Goal: Information Seeking & Learning: Learn about a topic

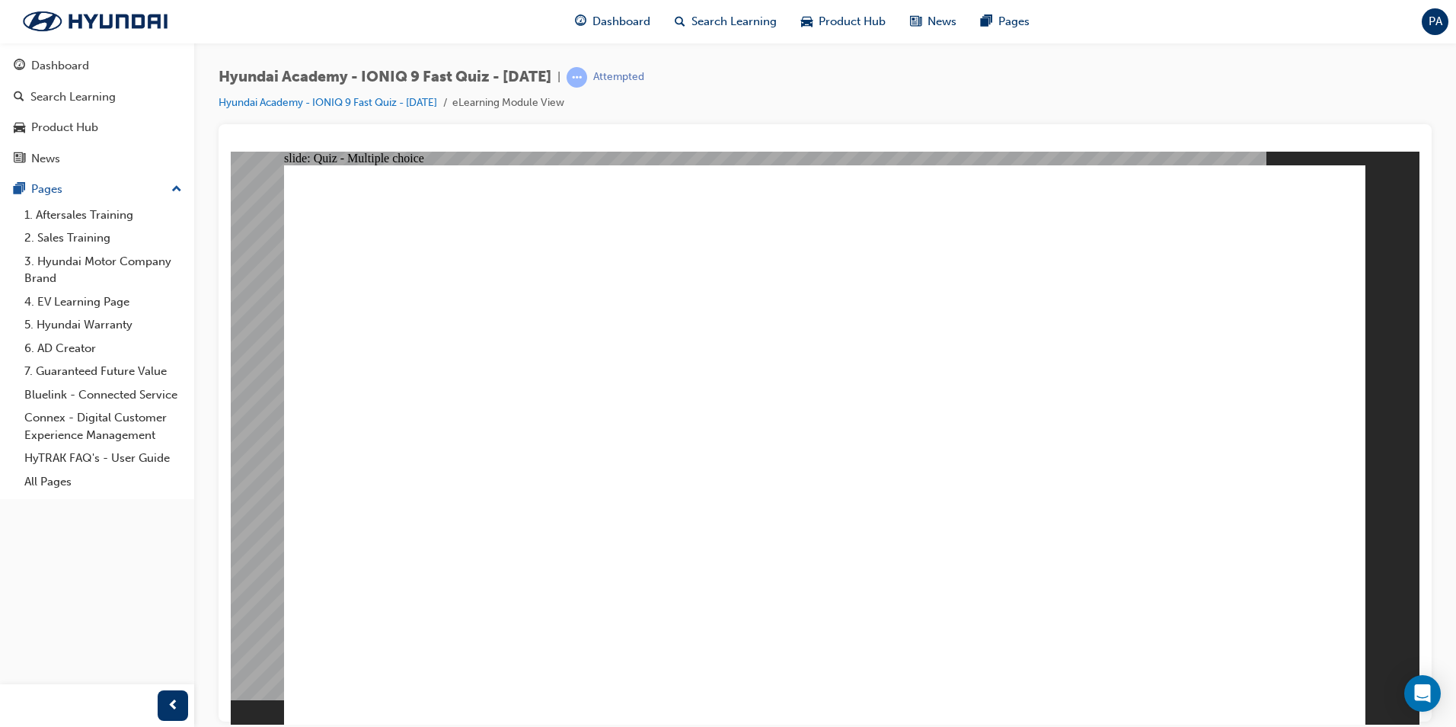
radio input "true"
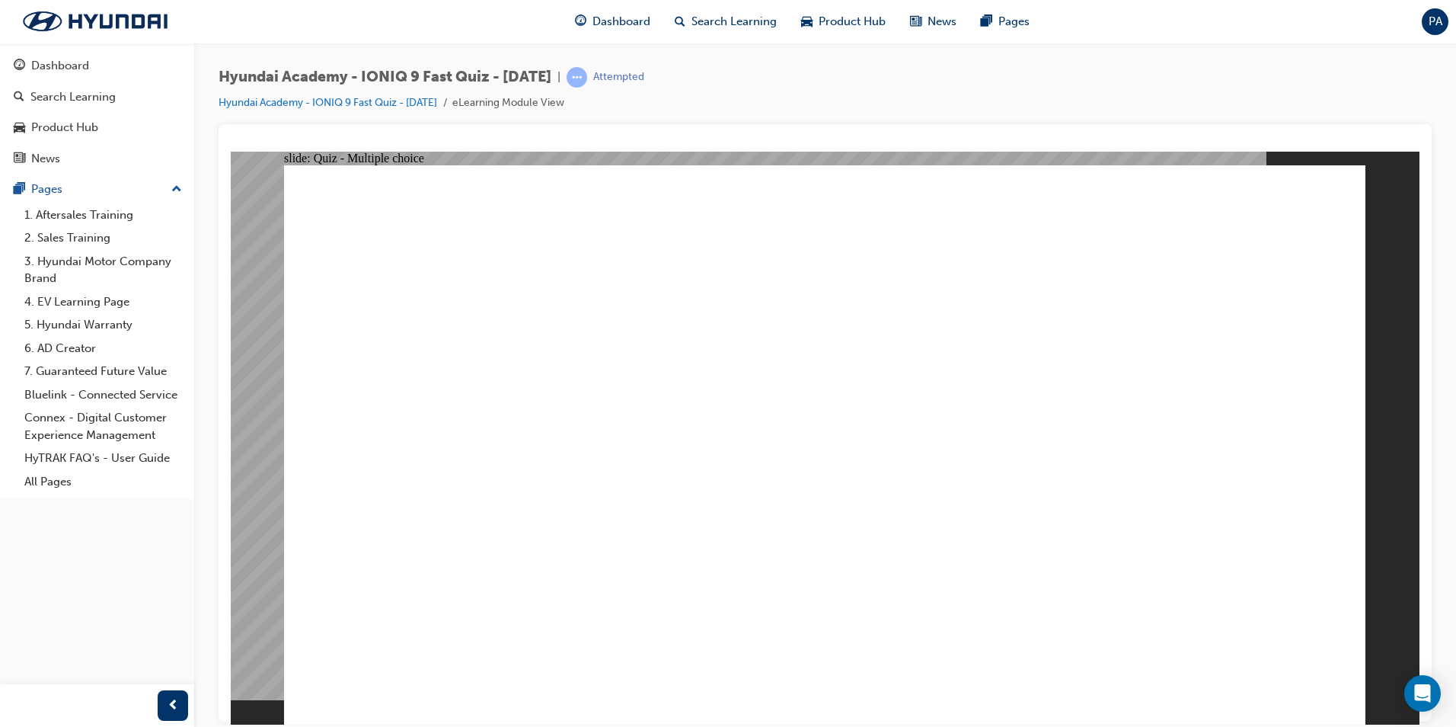
radio input "true"
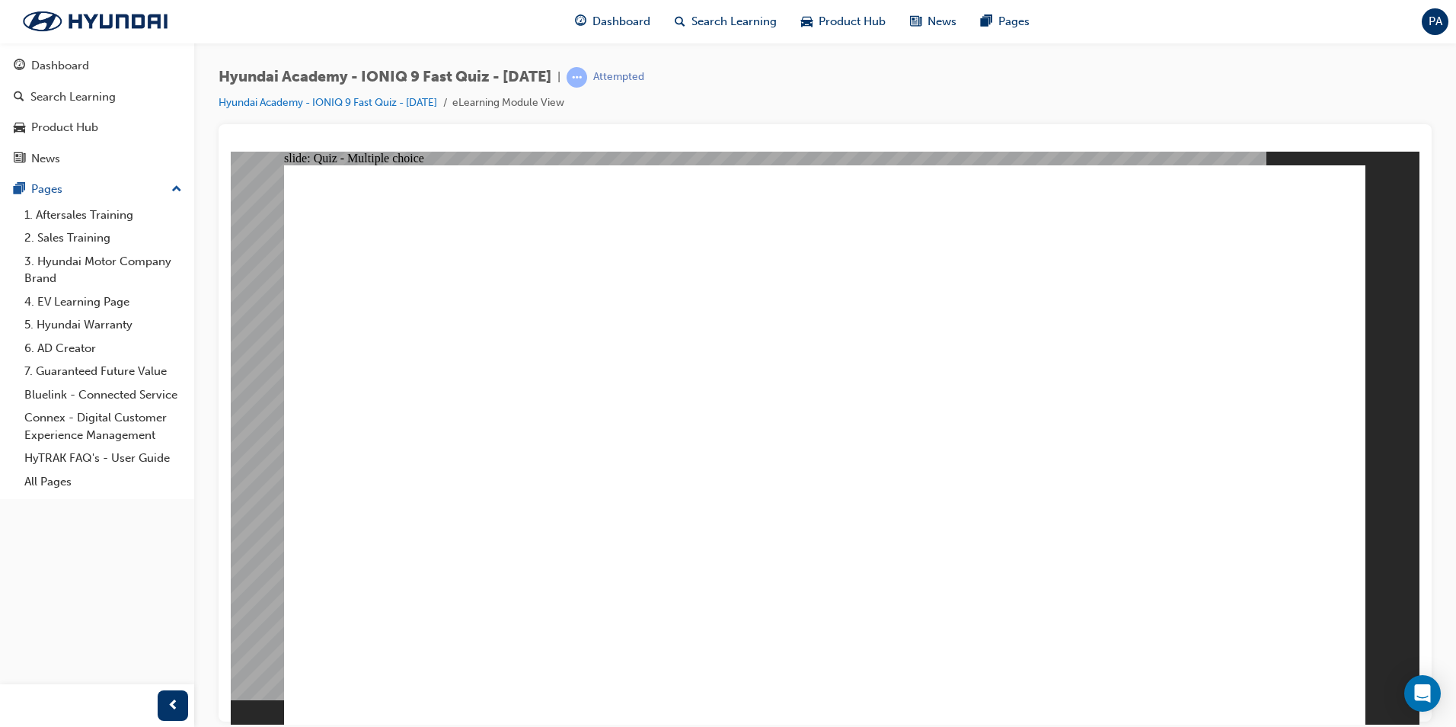
drag, startPoint x: 1246, startPoint y: 108, endPoint x: 1236, endPoint y: 133, distance: 27.3
click at [1246, 108] on div "Hyundai Academy - IONIQ 9 Fast Quiz - [DATE] | Attempted Hyundai Academy - IONI…" at bounding box center [825, 95] width 1213 height 57
radio input "true"
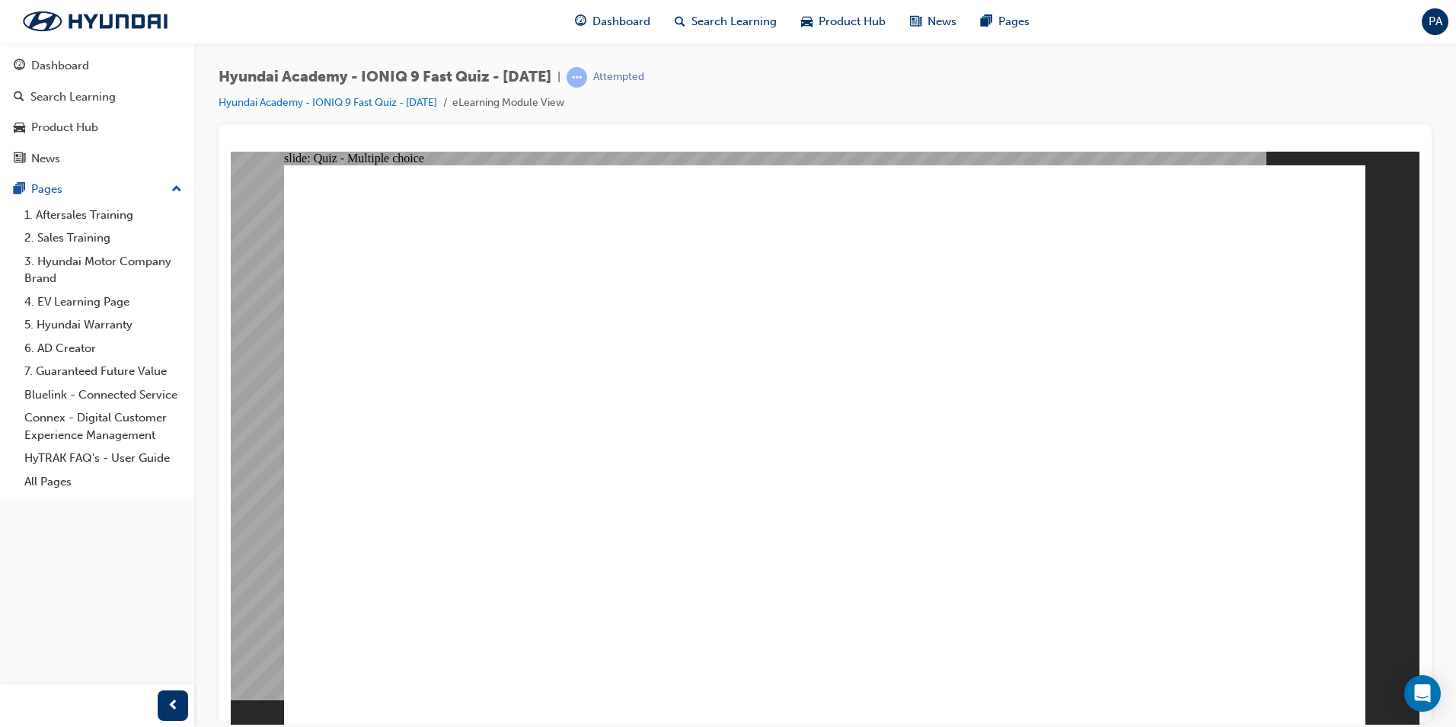
radio input "true"
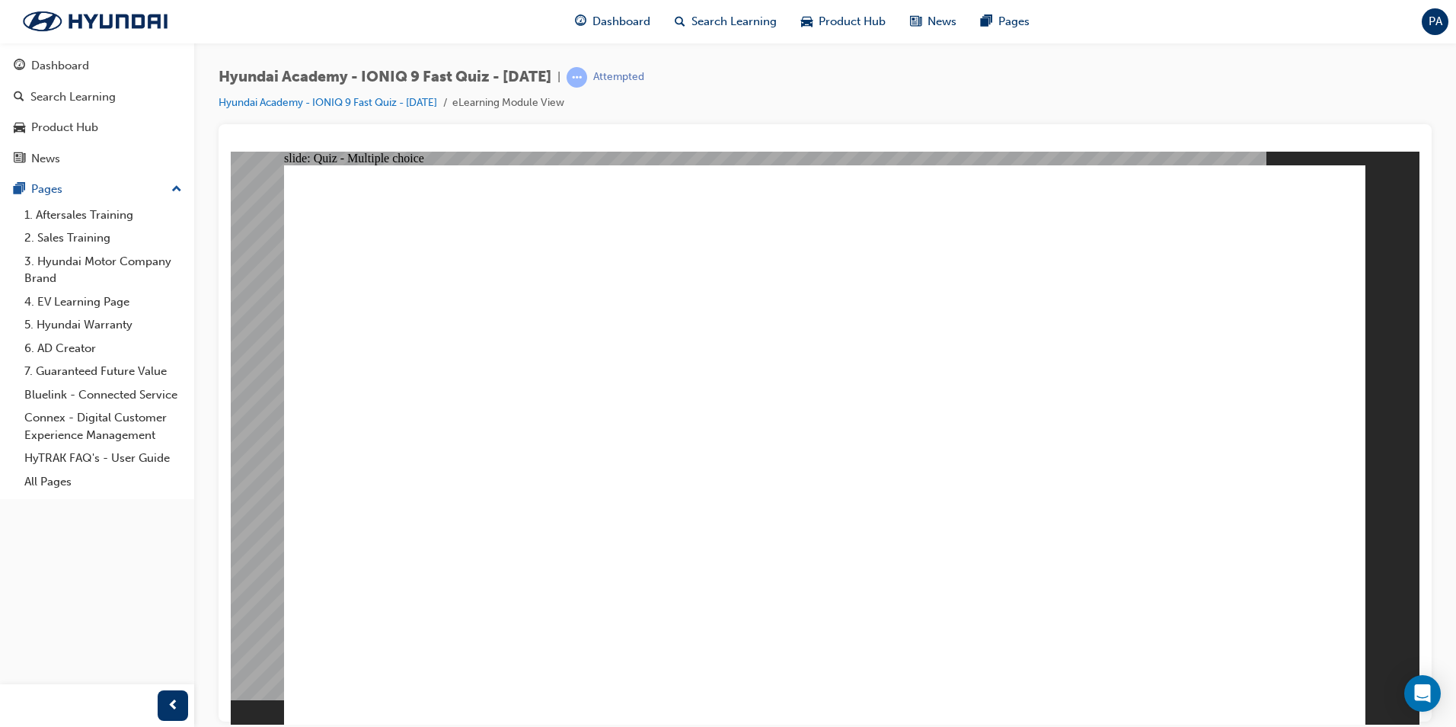
radio input "true"
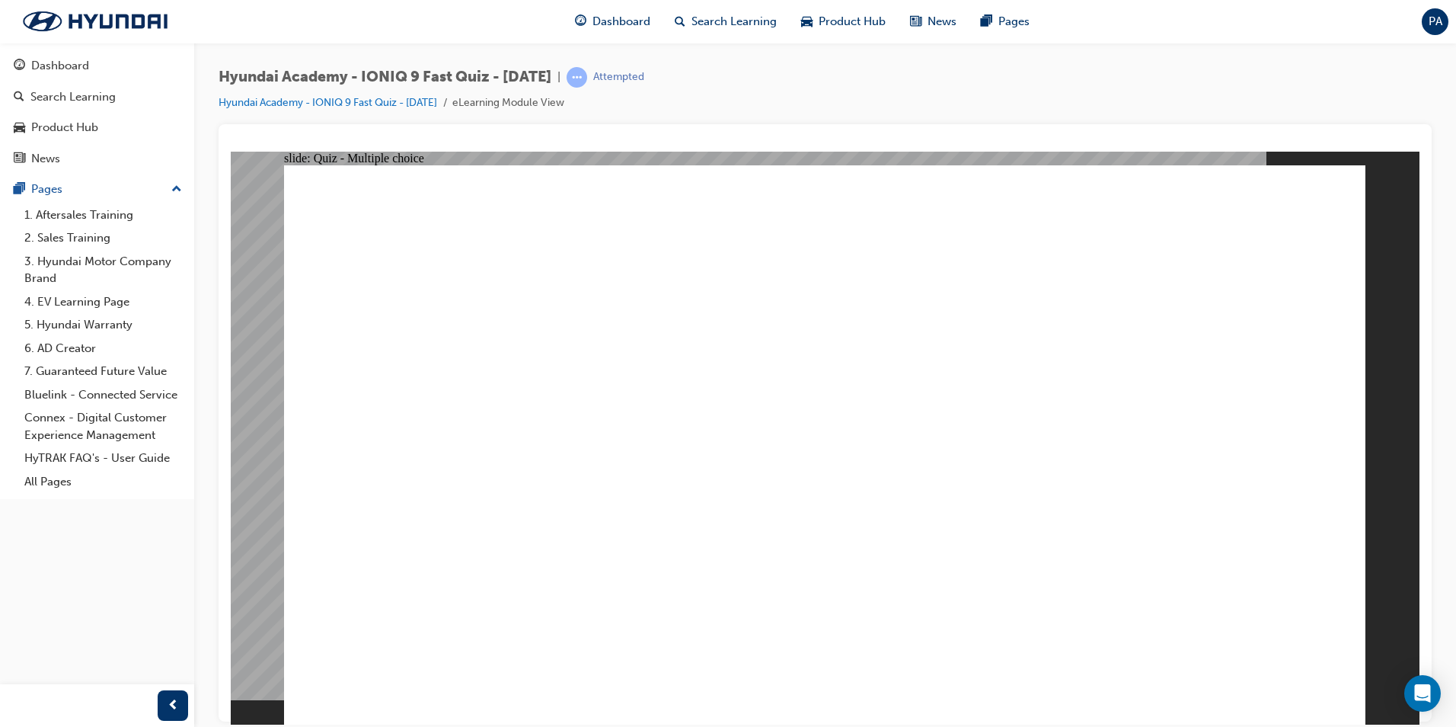
radio input "true"
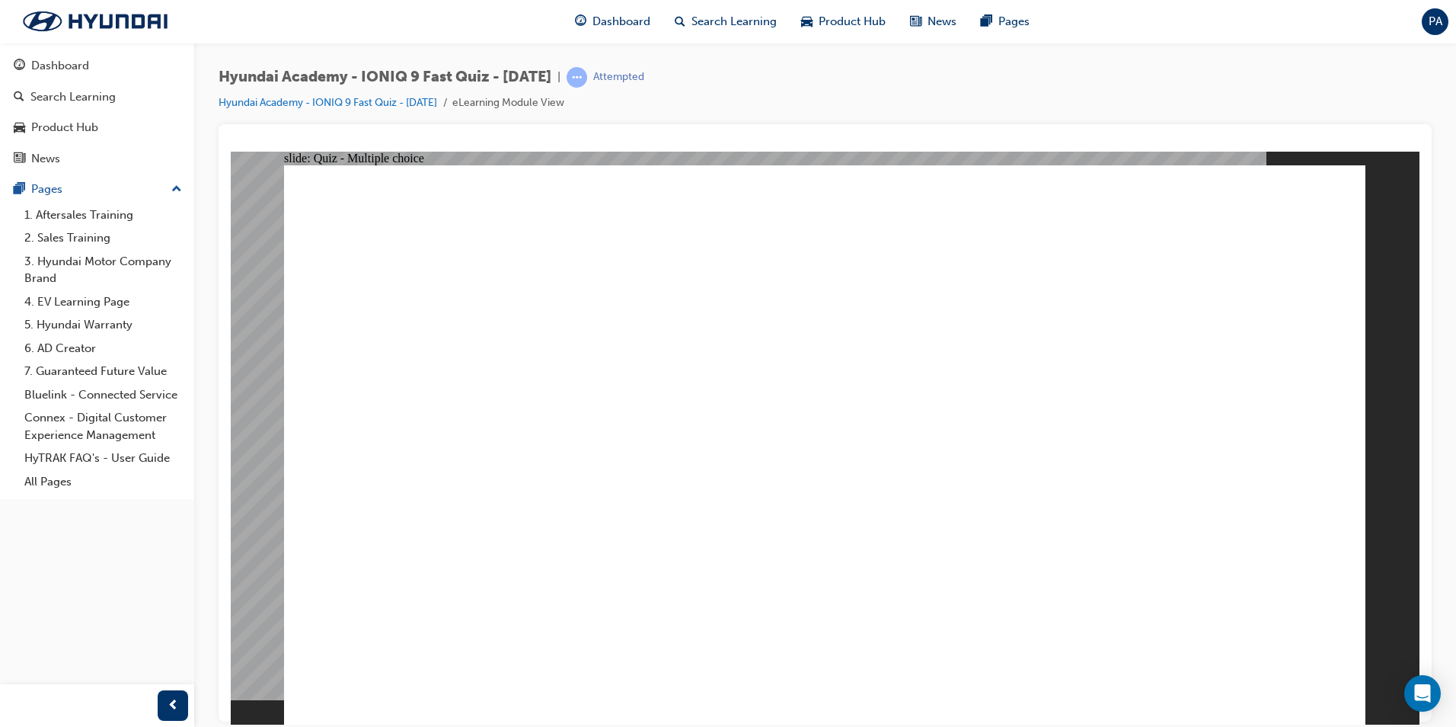
radio input "true"
